Goal: Task Accomplishment & Management: Use online tool/utility

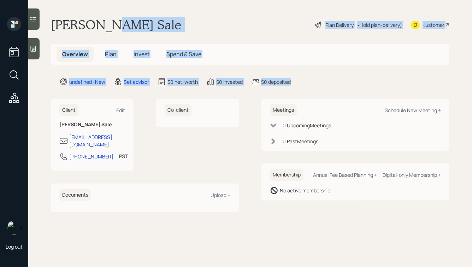
drag, startPoint x: 337, startPoint y: 82, endPoint x: 114, endPoint y: 13, distance: 233.2
click at [115, 14] on main "[PERSON_NAME] Sale Plan Delivery • (old plan-delivery) Kustomer Overview Plan I…" at bounding box center [250, 133] width 444 height 267
click at [114, 13] on main "[PERSON_NAME] Sale Plan Delivery • (old plan-delivery) Kustomer Overview Plan I…" at bounding box center [250, 133] width 444 height 267
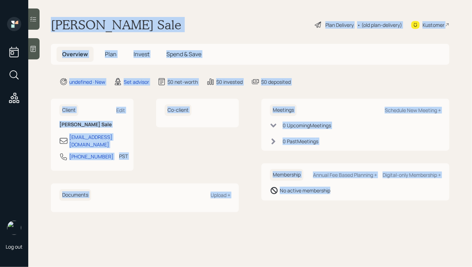
drag, startPoint x: 53, startPoint y: 25, endPoint x: 312, endPoint y: 214, distance: 319.9
click at [312, 214] on main "[PERSON_NAME] Sale Plan Delivery • (old plan-delivery) Kustomer Overview Plan I…" at bounding box center [250, 133] width 444 height 267
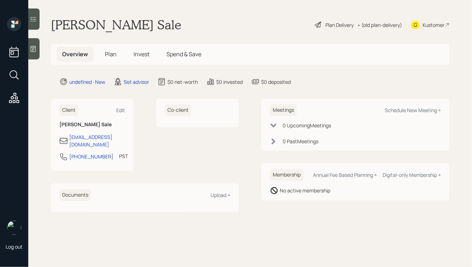
click at [33, 47] on icon at bounding box center [33, 49] width 5 height 6
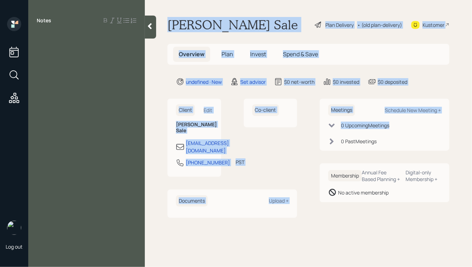
drag, startPoint x: 169, startPoint y: 25, endPoint x: 314, endPoint y: 151, distance: 191.8
click at [314, 151] on main "[PERSON_NAME] Sale Plan Delivery • (old plan-delivery) Kustomer Overview Plan I…" at bounding box center [308, 133] width 327 height 267
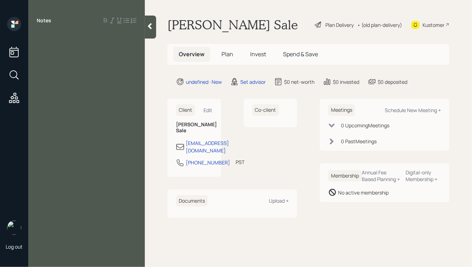
click at [314, 151] on div "Client Edit [PERSON_NAME] Sale [EMAIL_ADDRESS][DOMAIN_NAME] [PHONE_NUMBER] PST …" at bounding box center [309, 158] width 282 height 119
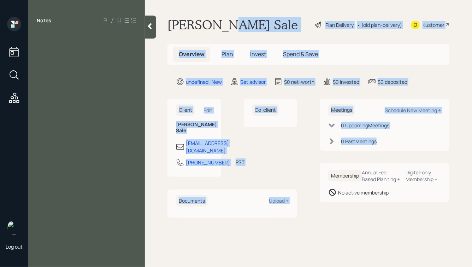
drag, startPoint x: 388, startPoint y: 153, endPoint x: 236, endPoint y: 24, distance: 199.2
click at [236, 24] on main "[PERSON_NAME] Sale Plan Delivery • (old plan-delivery) Kustomer Overview Plan I…" at bounding box center [308, 133] width 327 height 267
click at [220, 27] on div "[PERSON_NAME] Sale Plan Delivery • (old plan-delivery) Kustomer" at bounding box center [309, 25] width 282 height 16
drag, startPoint x: 169, startPoint y: 18, endPoint x: 385, endPoint y: 148, distance: 252.0
click at [385, 148] on main "[PERSON_NAME] Sale Plan Delivery • (old plan-delivery) Kustomer Overview Plan I…" at bounding box center [308, 133] width 327 height 267
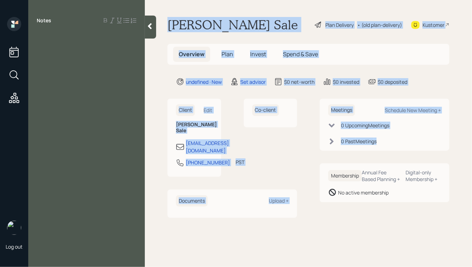
click at [385, 148] on div "Meetings Schedule New Meeting + 0 Upcoming Meeting s 0 Past Meeting s" at bounding box center [385, 125] width 130 height 52
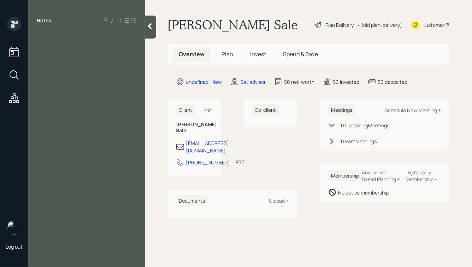
click at [93, 42] on div at bounding box center [87, 44] width 100 height 8
click at [53, 32] on div "Notes" at bounding box center [86, 138] width 117 height 242
click at [42, 32] on div "Notes" at bounding box center [86, 138] width 117 height 242
click at [41, 36] on div at bounding box center [87, 37] width 100 height 8
drag, startPoint x: 51, startPoint y: 21, endPoint x: 35, endPoint y: 21, distance: 15.9
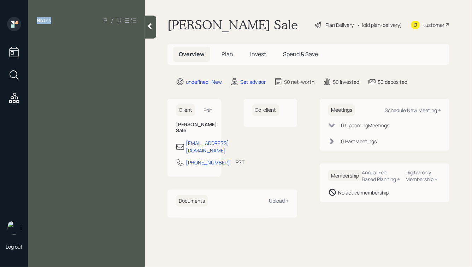
click at [35, 21] on div "Notes" at bounding box center [86, 20] width 117 height 7
click at [48, 43] on div at bounding box center [87, 44] width 100 height 8
click at [46, 37] on div at bounding box center [87, 37] width 100 height 8
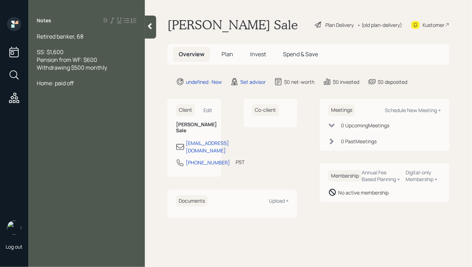
click at [56, 85] on span "Home: paid off" at bounding box center [55, 83] width 37 height 8
click at [63, 76] on div at bounding box center [87, 75] width 100 height 8
click at [93, 108] on div "Home: paid off" at bounding box center [87, 107] width 100 height 8
click at [152, 27] on icon at bounding box center [149, 26] width 7 height 7
